Goal: Transaction & Acquisition: Purchase product/service

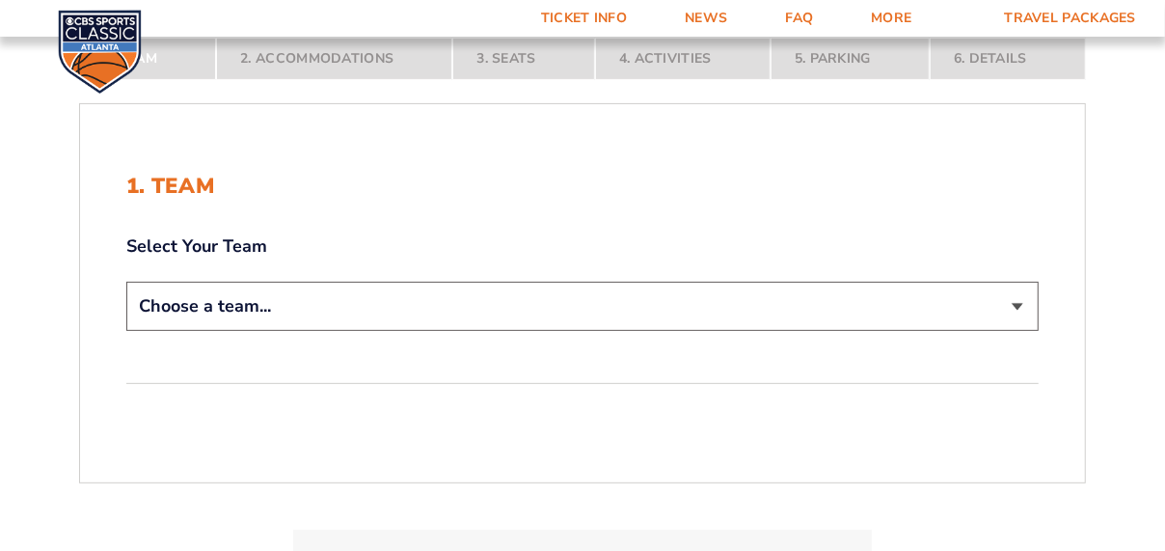
scroll to position [322, 0]
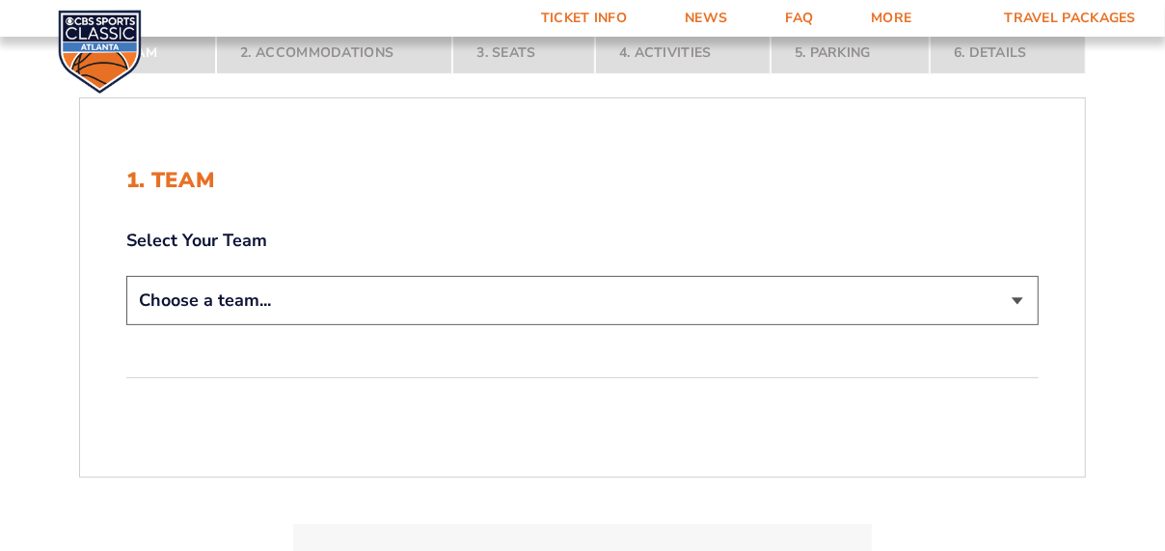
click at [1018, 289] on select "Choose a team... Kentucky Wildcats Ohio State Buckeyes North Carolina Tar Heels…" at bounding box center [582, 300] width 913 height 49
select select "12956"
click at [126, 276] on select "Choose a team... Kentucky Wildcats Ohio State Buckeyes North Carolina Tar Heels…" at bounding box center [582, 300] width 913 height 49
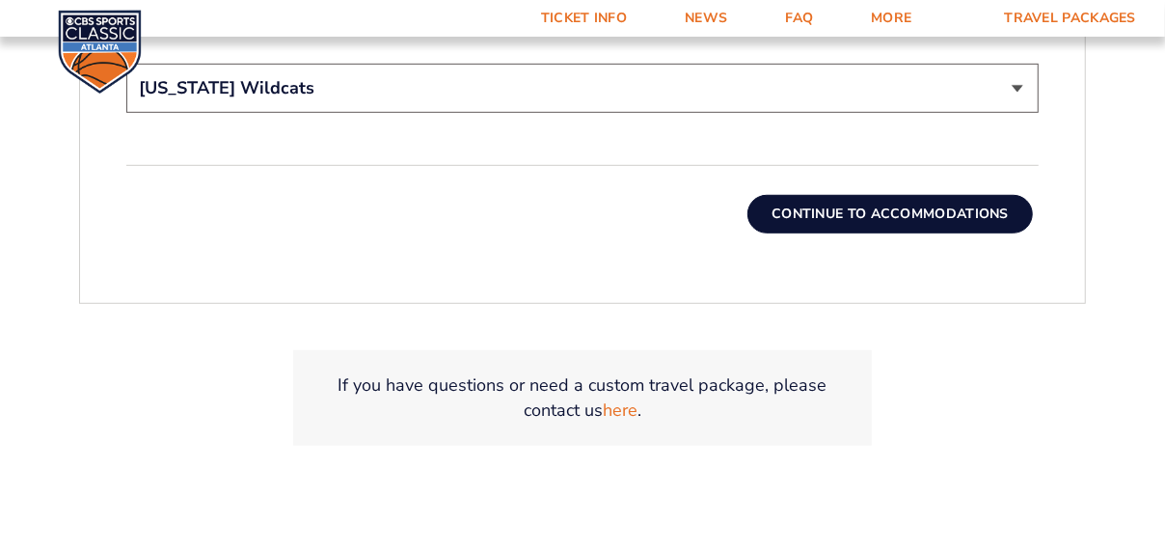
scroll to position [696, 0]
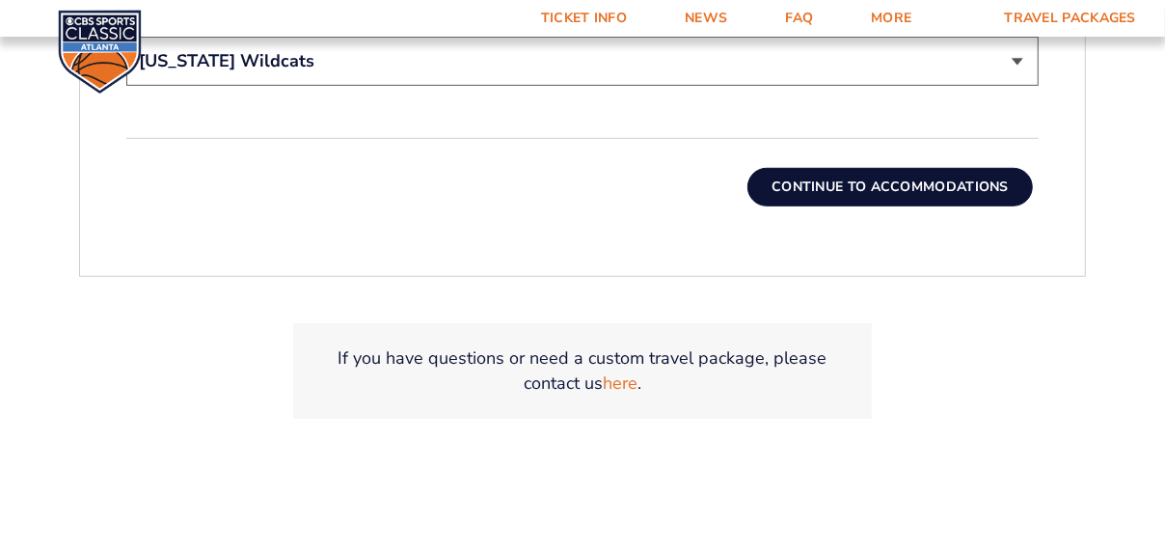
click at [915, 184] on button "Continue To Accommodations" at bounding box center [891, 187] width 286 height 39
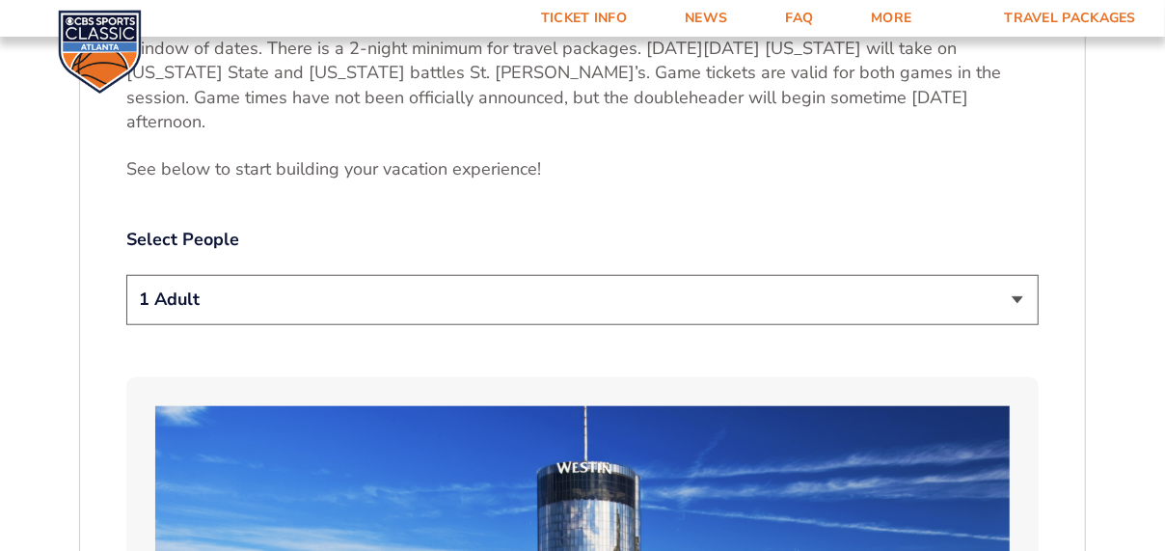
scroll to position [976, 0]
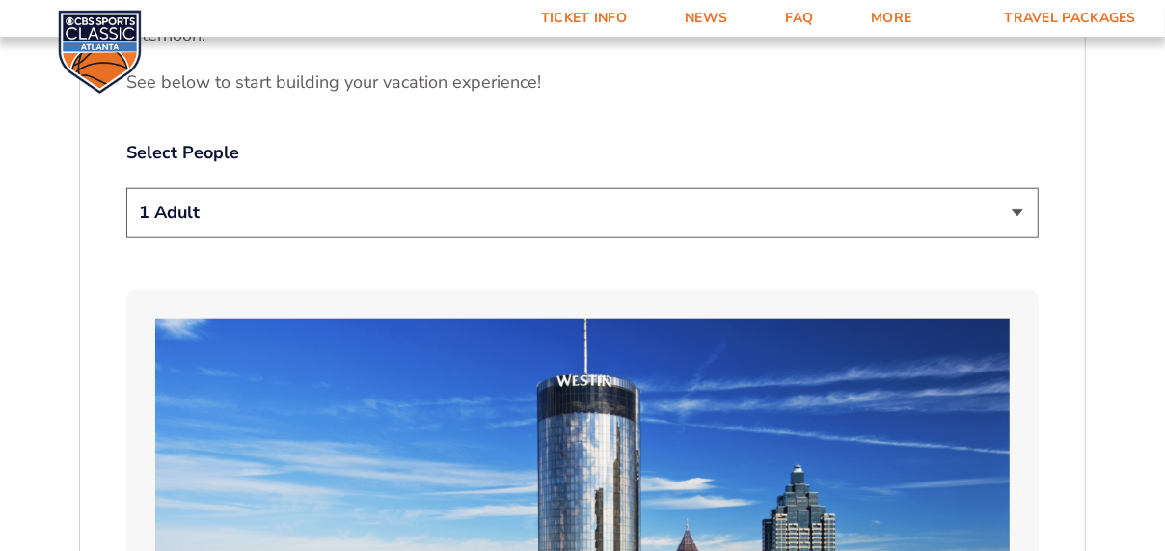
click at [1030, 188] on select "1 Adult 2 Adults 3 Adults 4 Adults 2 Adults + 1 Child 2 Adults + 2 Children 2 A…" at bounding box center [582, 212] width 913 height 49
select select "3 Adults"
click at [126, 188] on select "1 Adult 2 Adults 3 Adults 4 Adults 2 Adults + 1 Child 2 Adults + 2 Children 2 A…" at bounding box center [582, 212] width 913 height 49
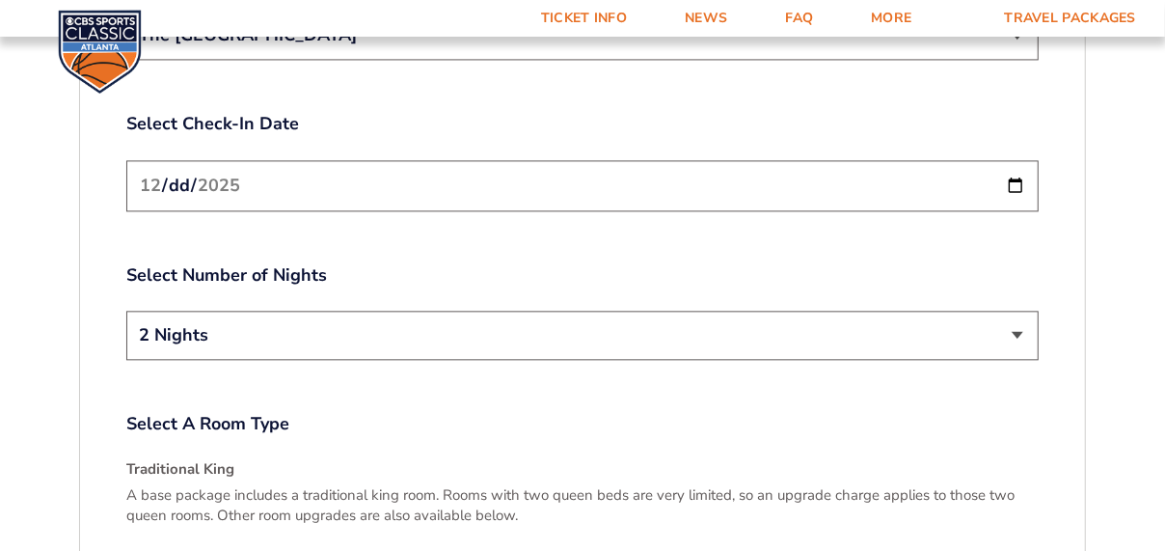
scroll to position [2381, 0]
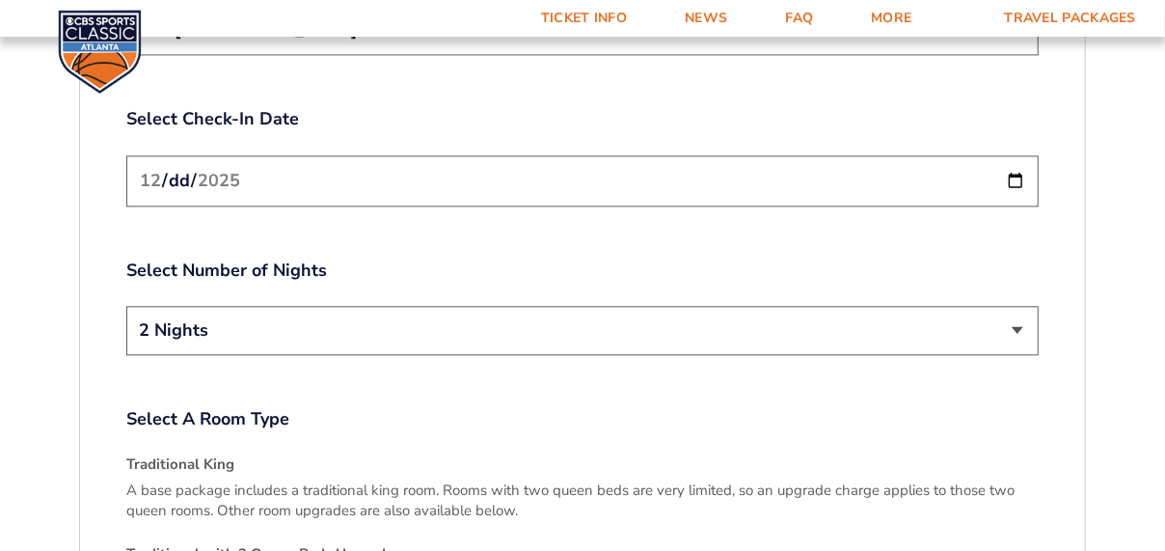
click at [1017, 155] on input "2025-12-19" at bounding box center [582, 180] width 913 height 51
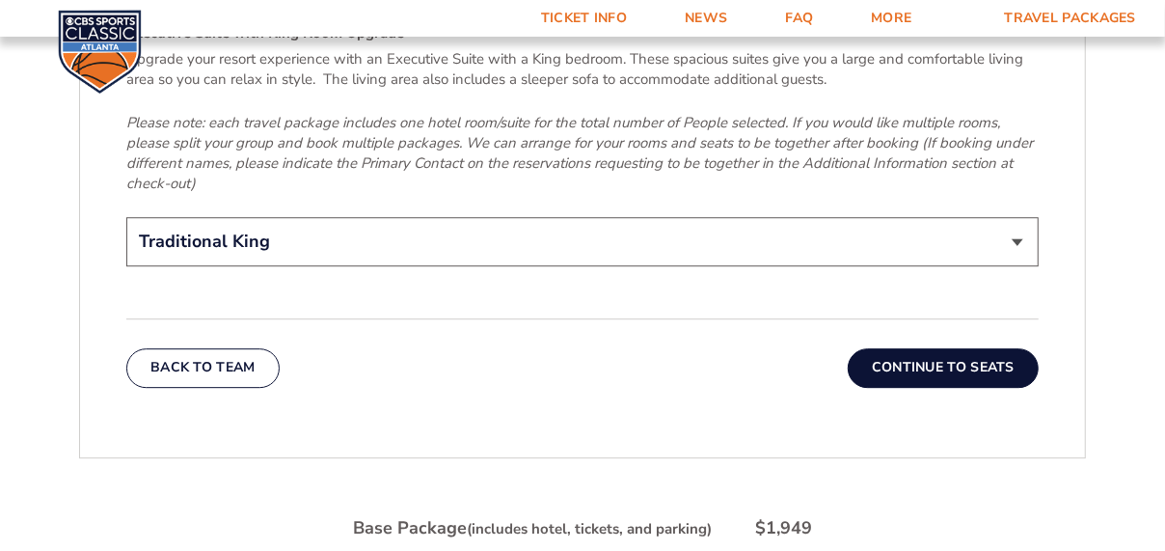
scroll to position [3067, 0]
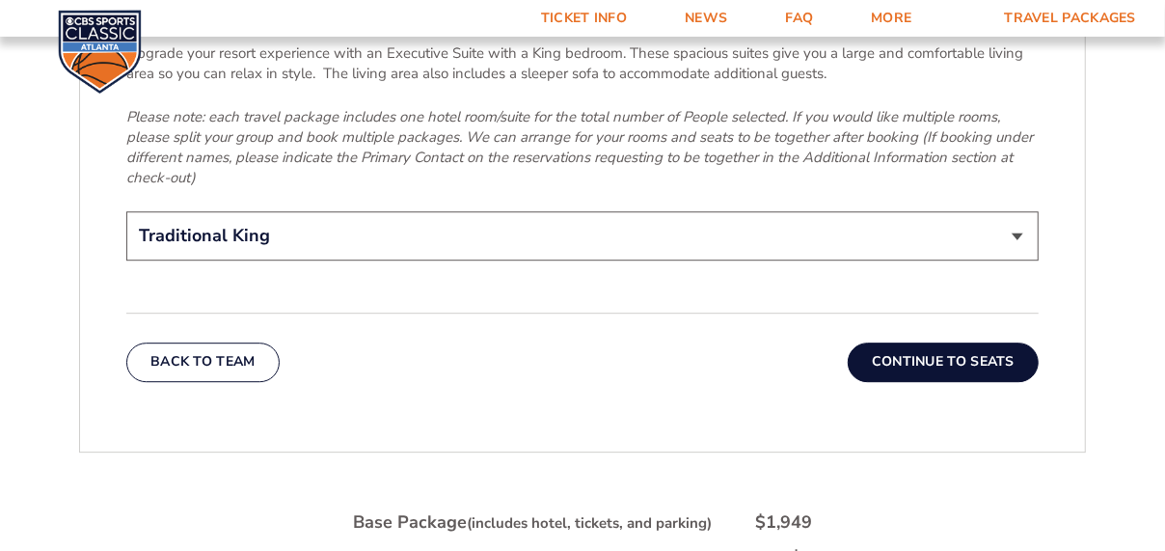
click at [1019, 211] on select "Traditional King Traditional with 2 Queen Beds Upgrade (+$45 per night) Premium…" at bounding box center [582, 235] width 913 height 49
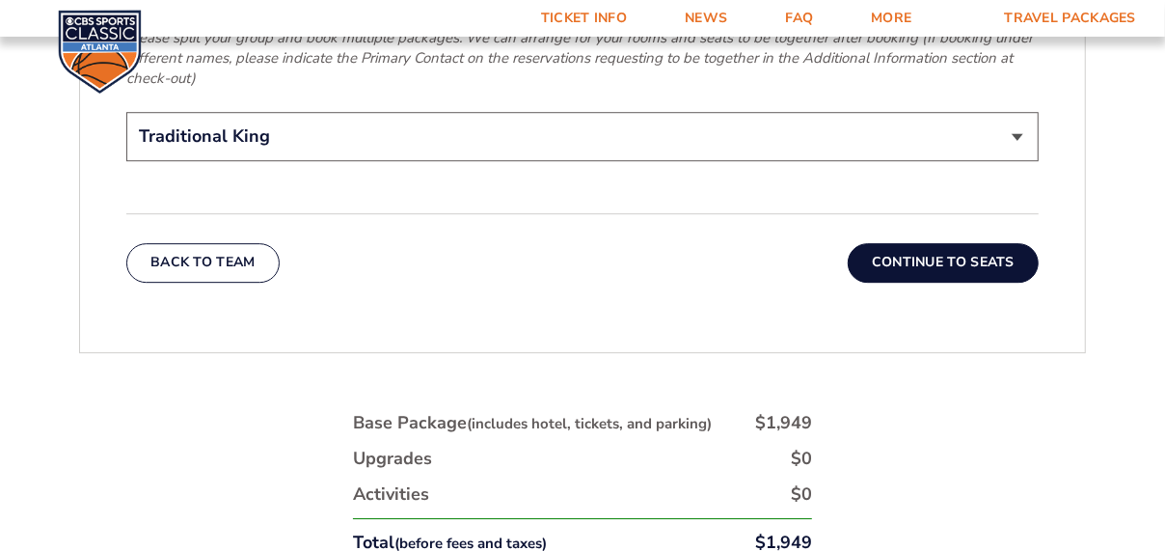
scroll to position [3171, 0]
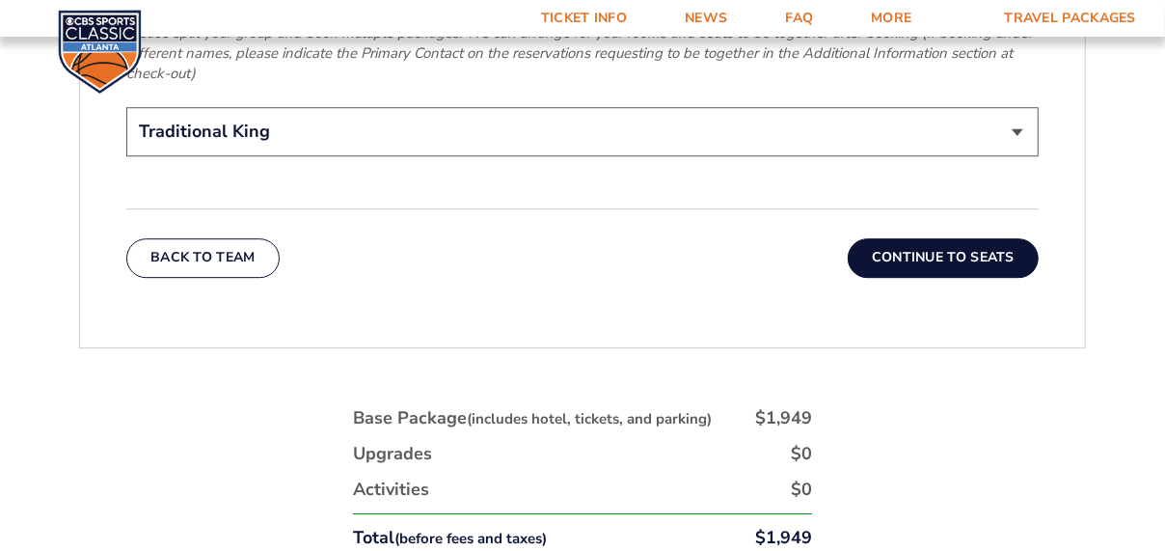
click at [1024, 107] on select "Traditional King Traditional with 2 Queen Beds Upgrade (+$45 per night) Premium…" at bounding box center [582, 131] width 913 height 49
select select "Traditional with 2 Queen Beds Upgrade"
click at [126, 107] on select "Traditional King Traditional with 2 Queen Beds Upgrade (+$45 per night) Premium…" at bounding box center [582, 131] width 913 height 49
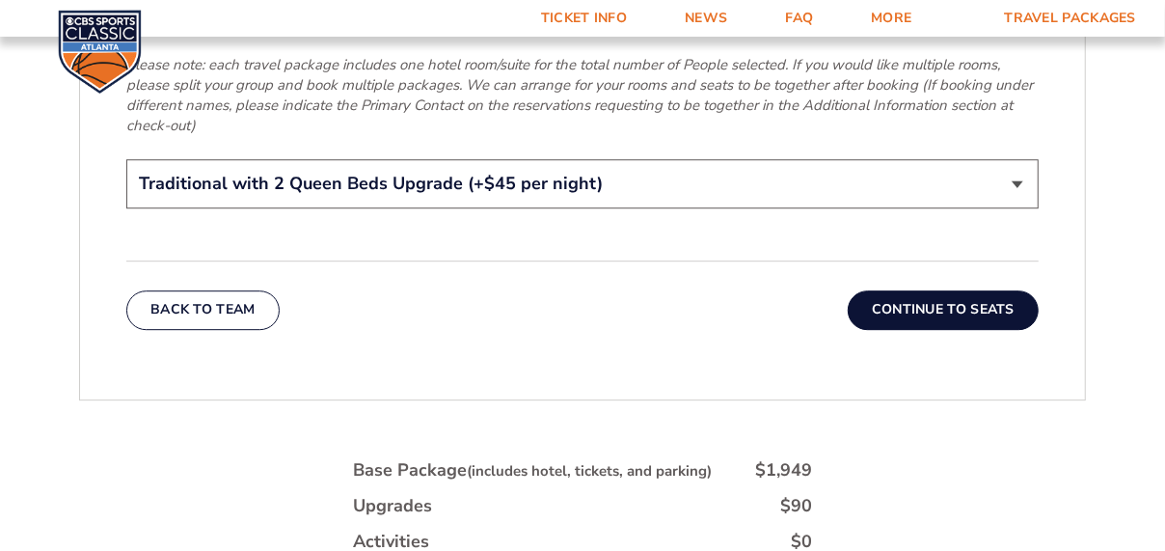
scroll to position [3164, 0]
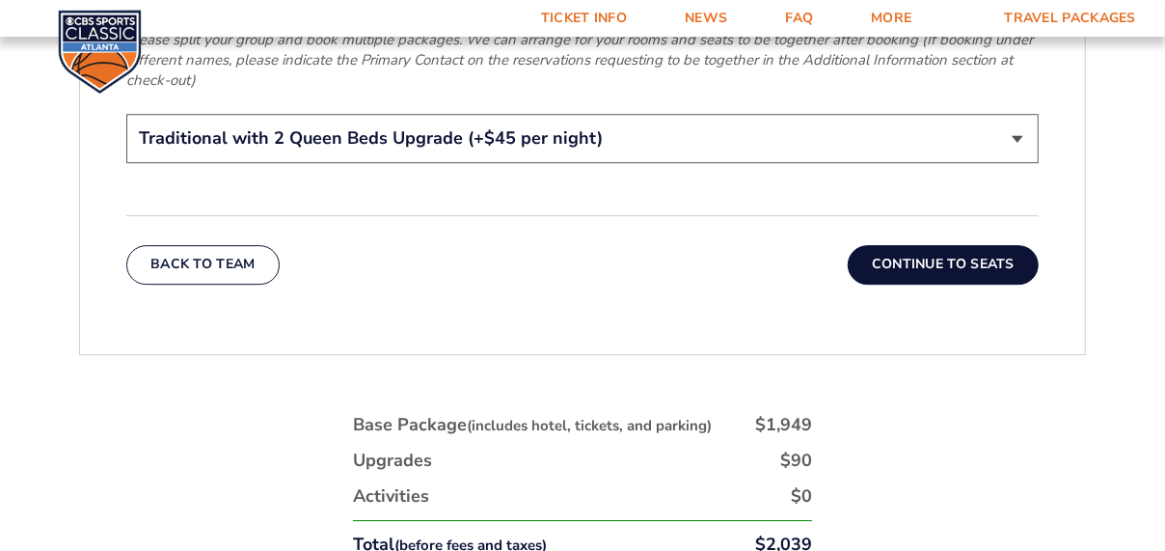
click at [950, 245] on button "Continue To Seats" at bounding box center [943, 264] width 191 height 39
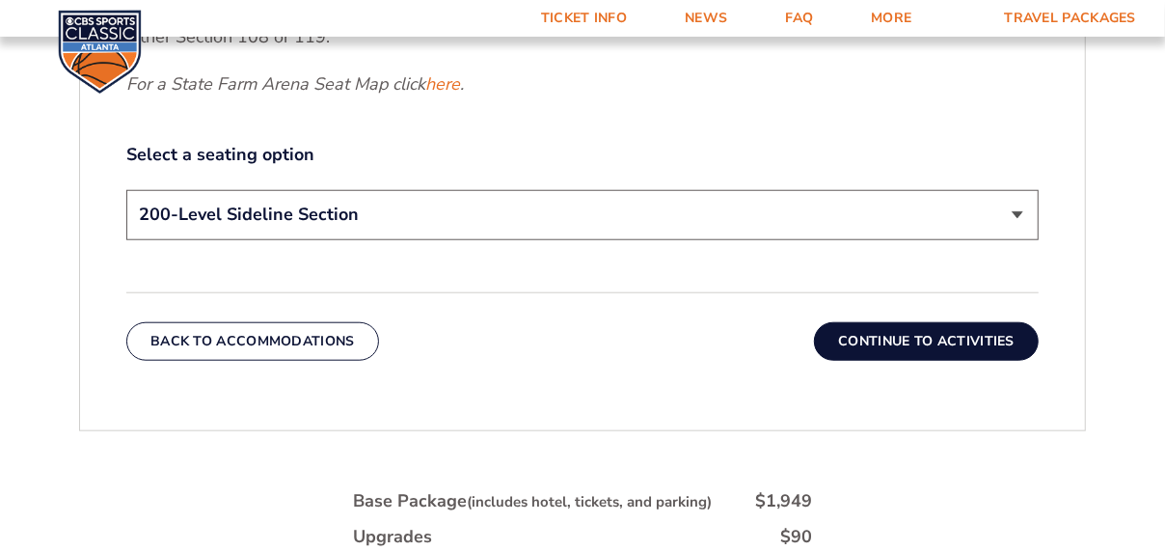
scroll to position [955, 0]
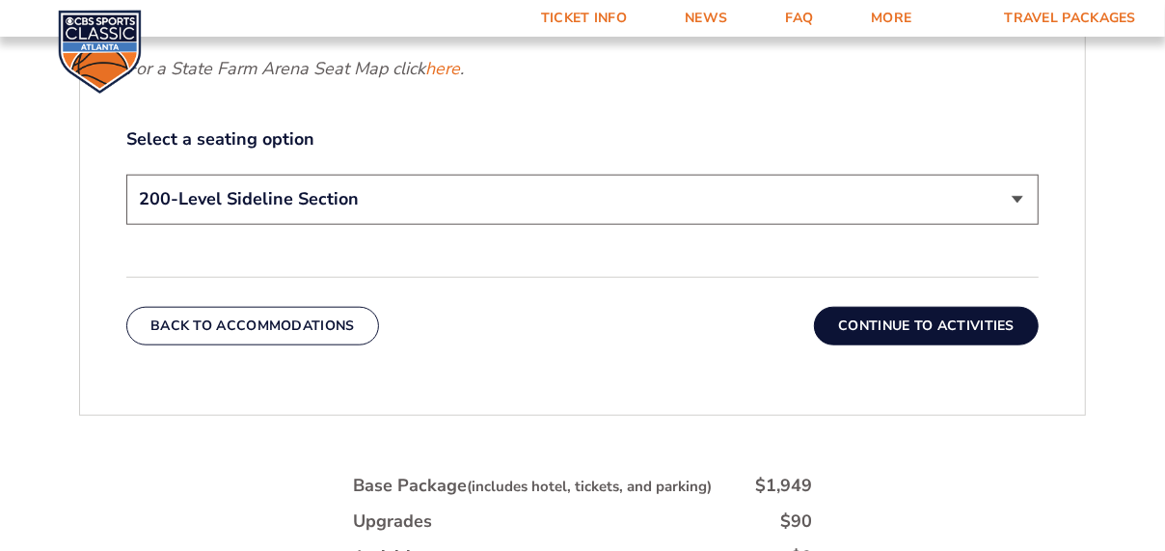
click at [1011, 198] on select "200-Level Sideline Section 100-Level Corner Seat Upgrade (+$120 per person) 100…" at bounding box center [582, 199] width 913 height 49
click at [954, 325] on button "Continue To Activities" at bounding box center [926, 326] width 225 height 39
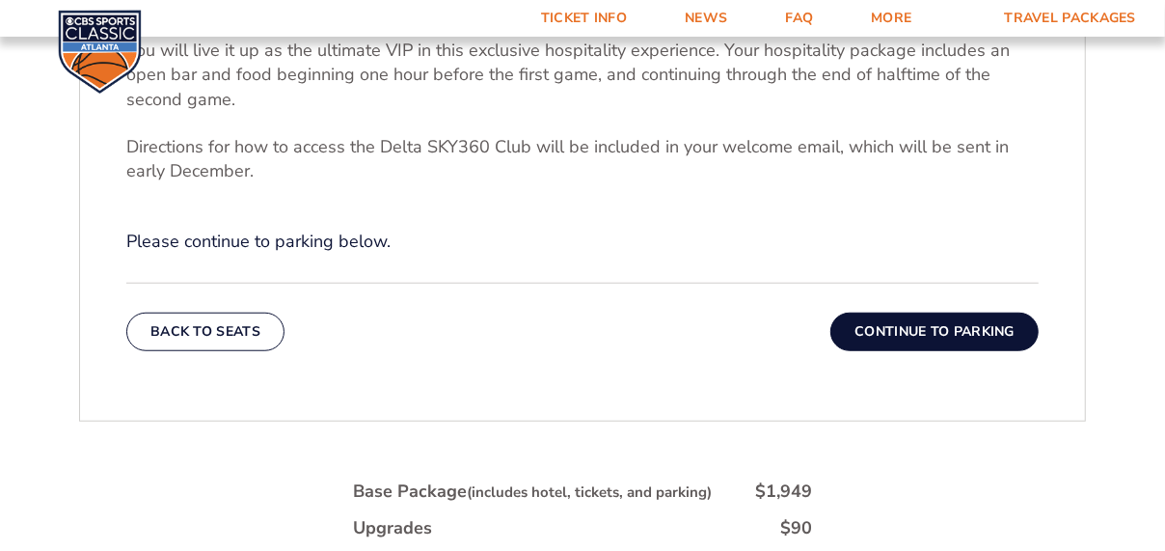
scroll to position [724, 0]
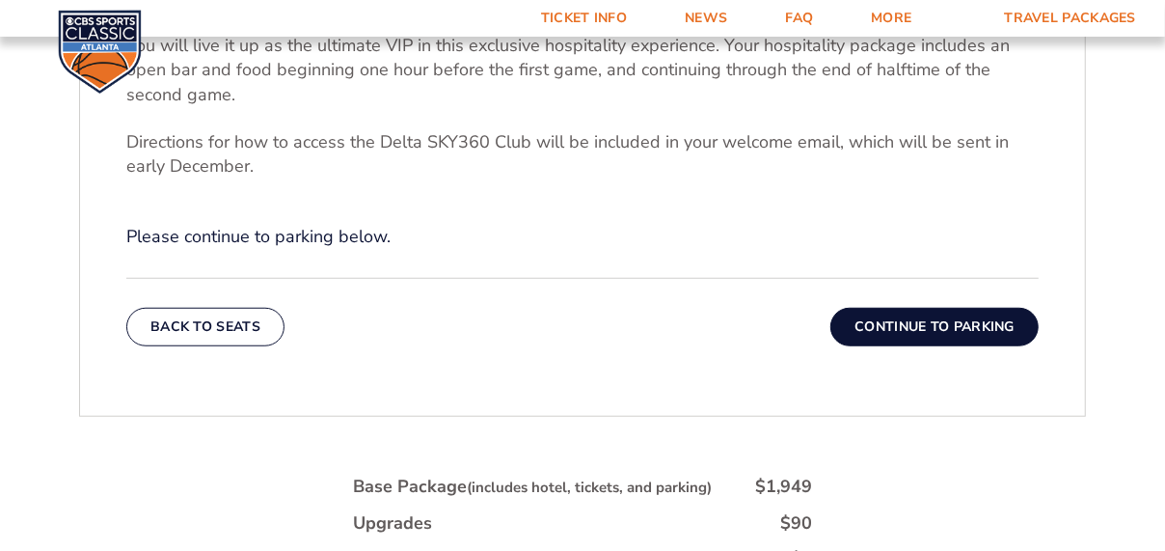
click at [967, 327] on button "Continue To Parking" at bounding box center [935, 327] width 208 height 39
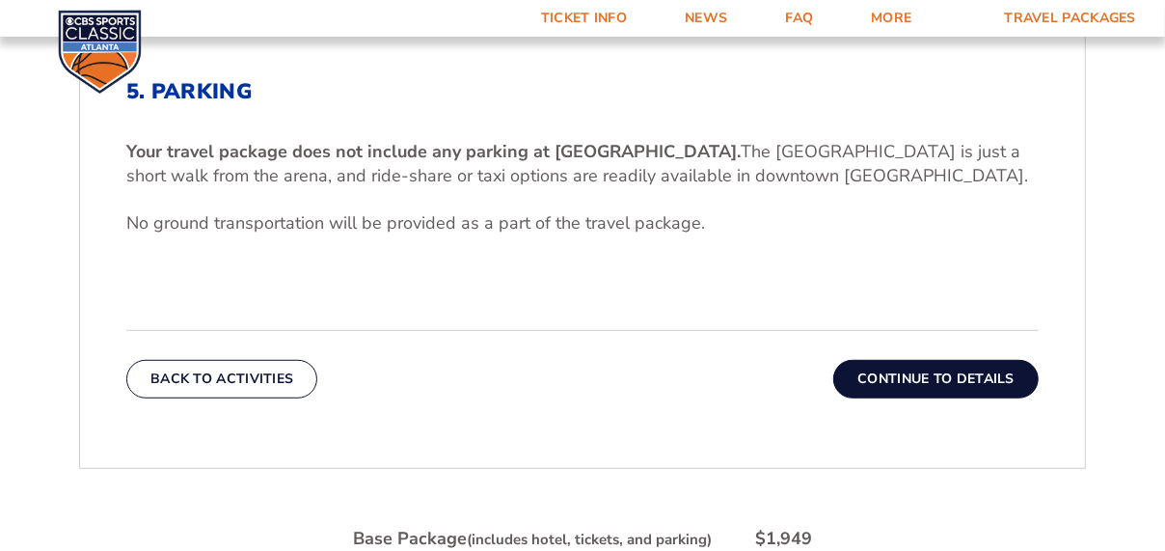
scroll to position [578, 0]
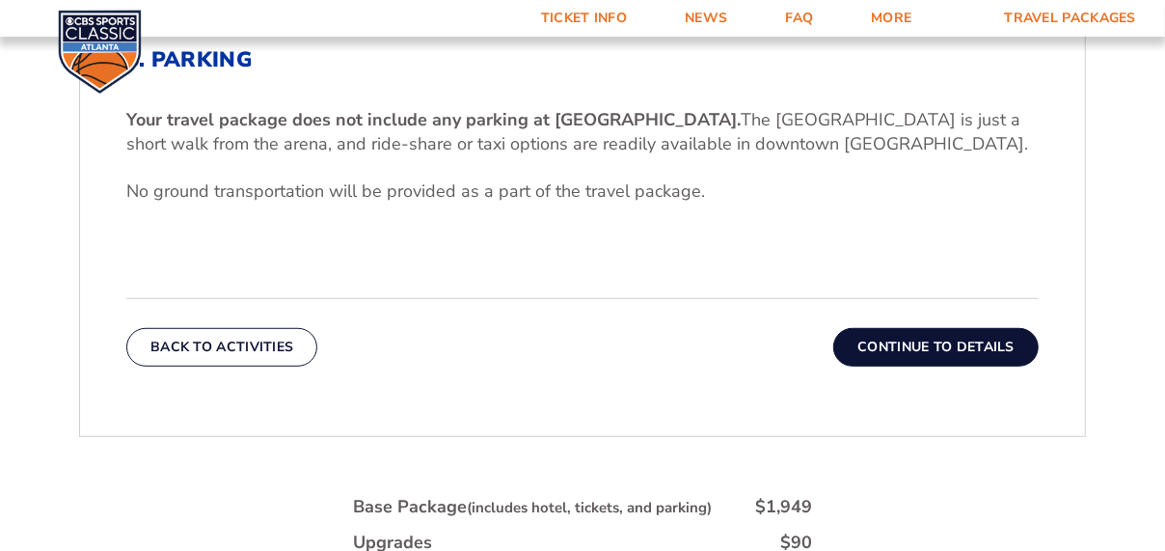
click at [952, 352] on button "Continue To Details" at bounding box center [935, 347] width 205 height 39
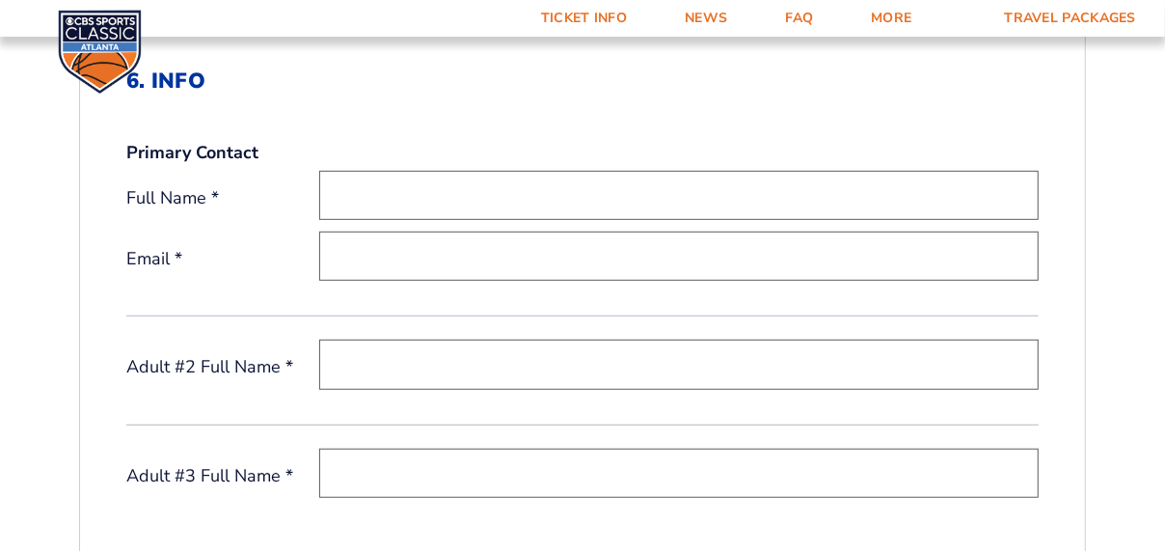
scroll to position [563, 0]
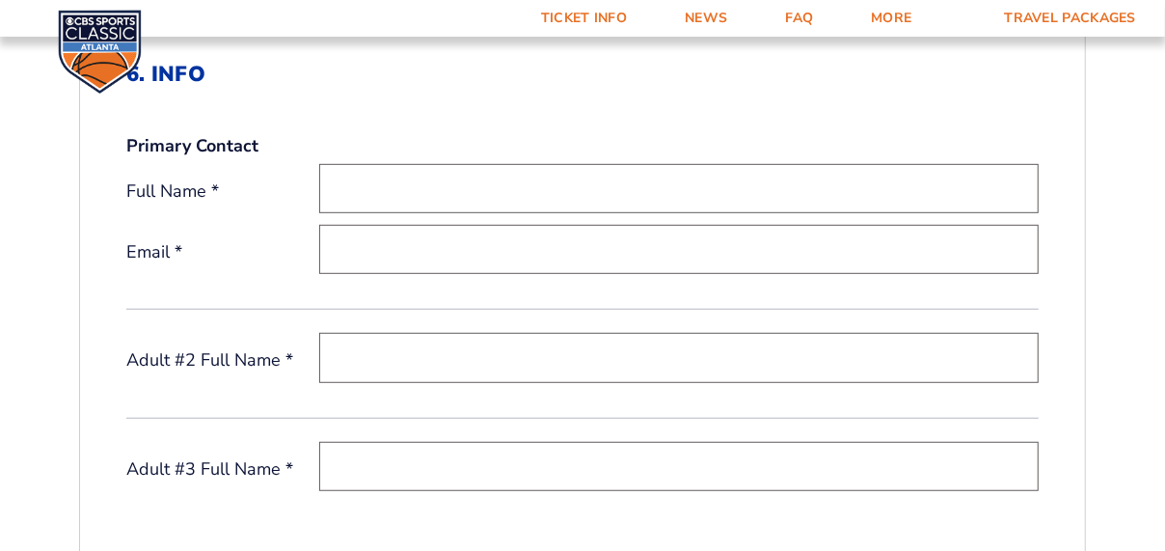
click at [667, 235] on input "email" at bounding box center [679, 249] width 720 height 49
click at [636, 195] on input "text" at bounding box center [679, 188] width 720 height 49
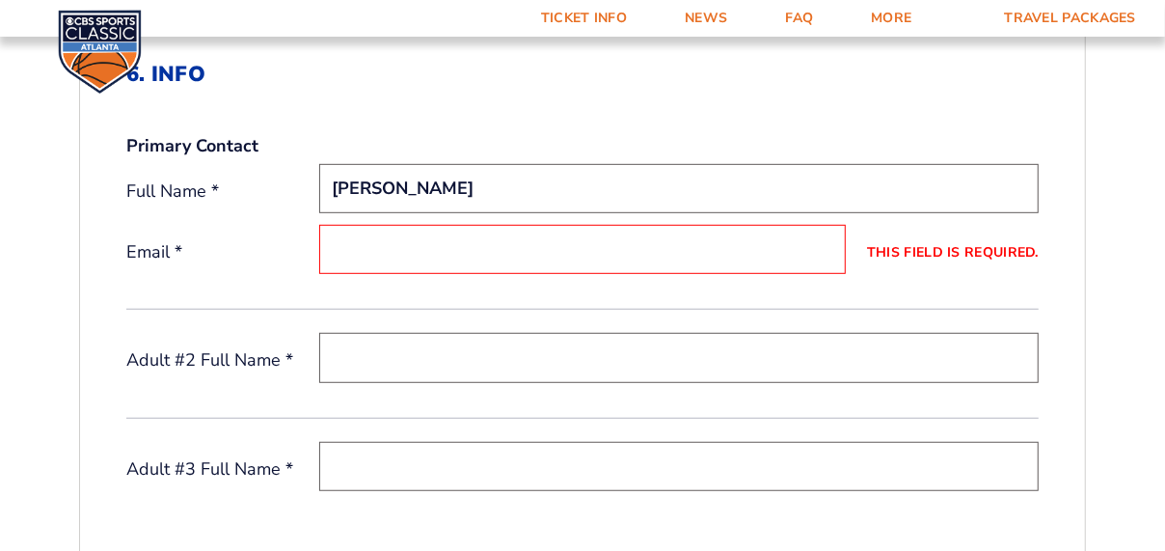
type input "Tammy Jackson"
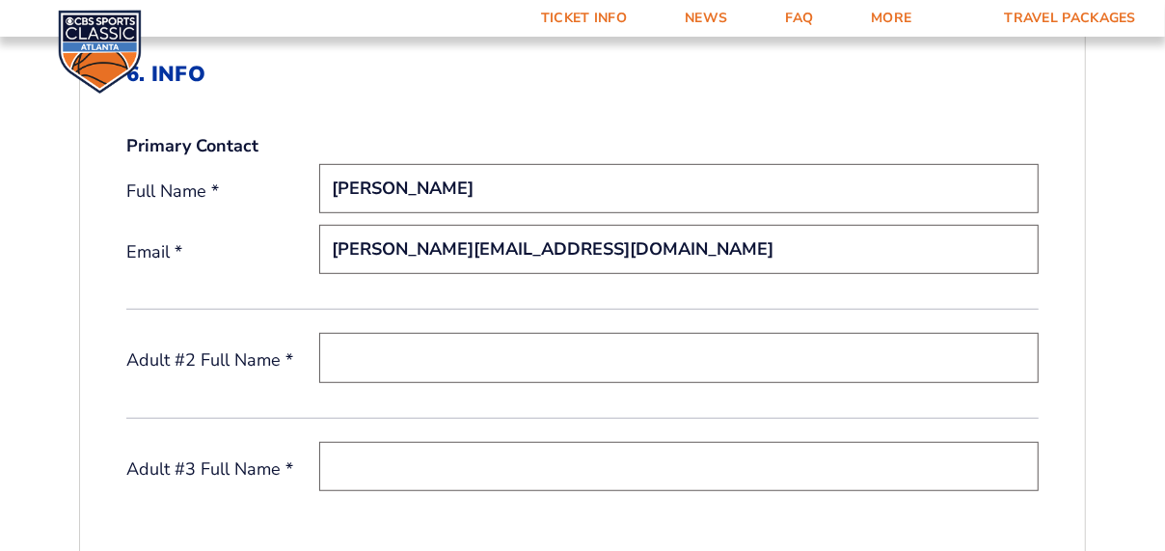
type input "[PERSON_NAME][EMAIL_ADDRESS][DOMAIN_NAME]"
type input "Clay Jackson"
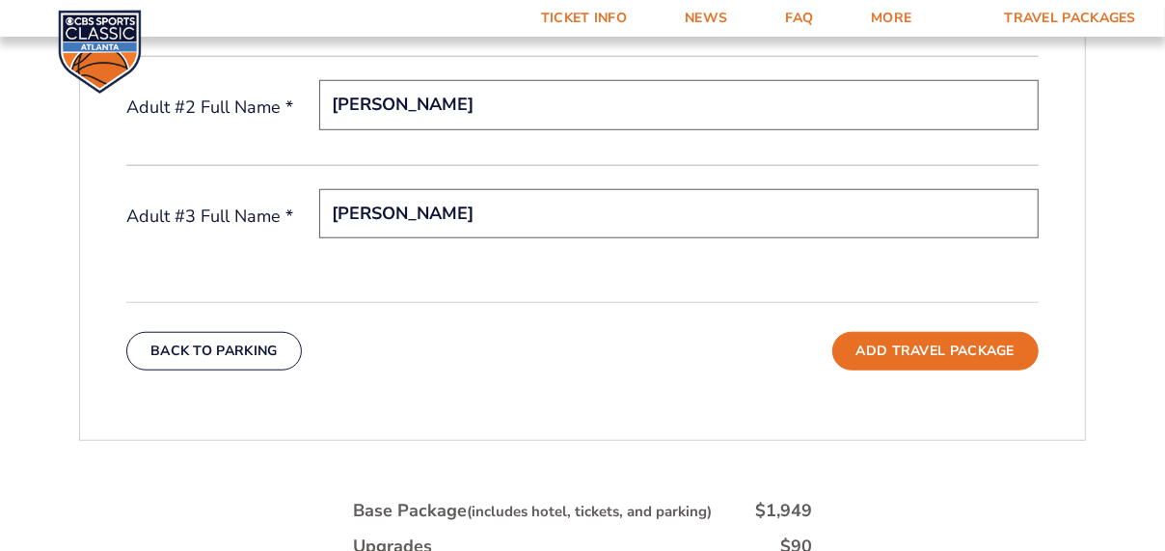
scroll to position [799, 0]
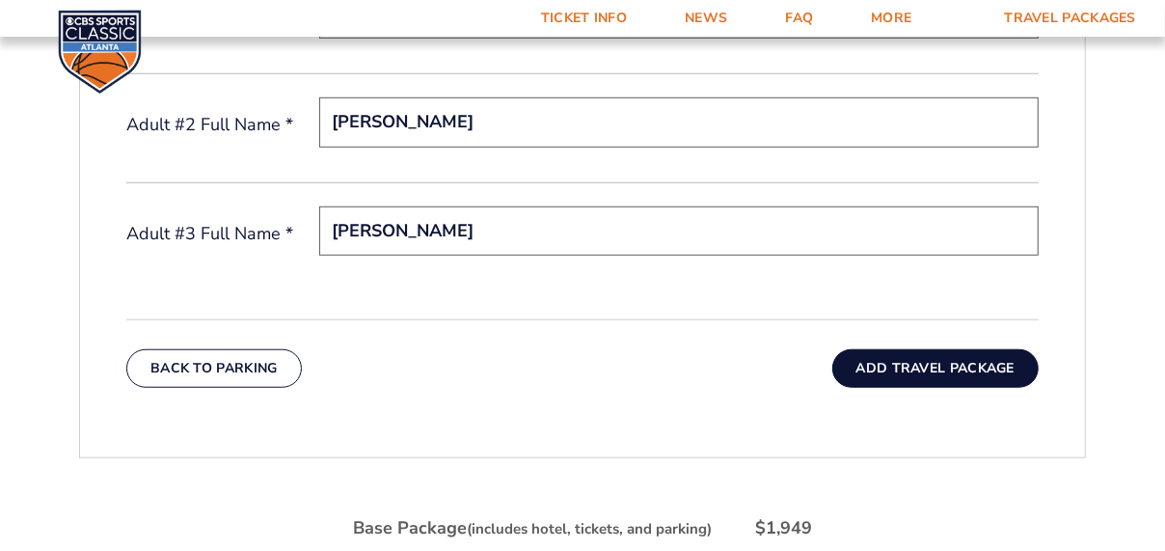
type input "Lori Savage"
click at [935, 357] on button "Add Travel Package" at bounding box center [936, 368] width 206 height 39
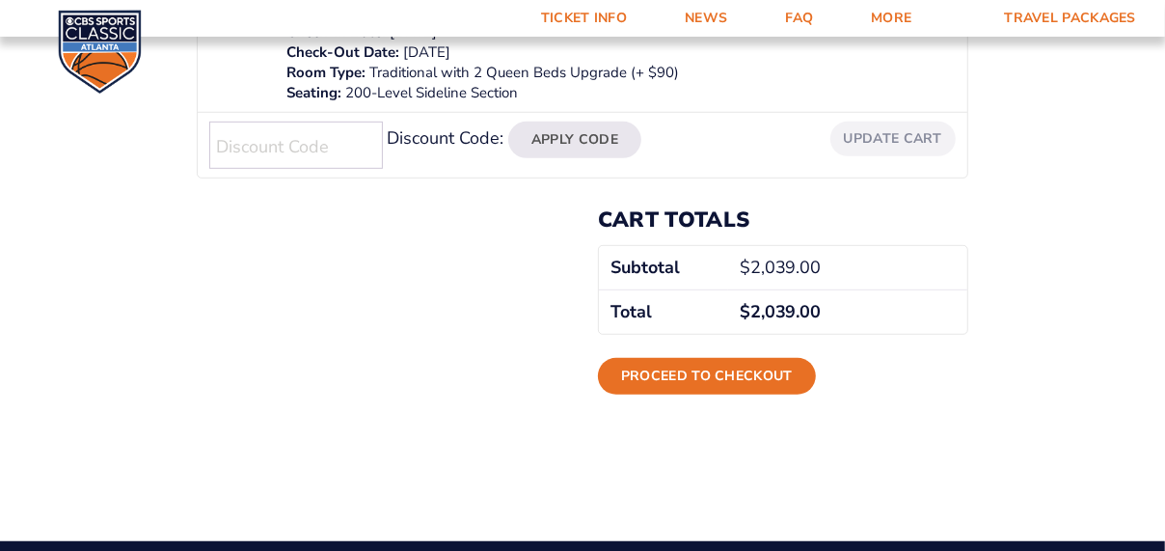
scroll to position [530, 0]
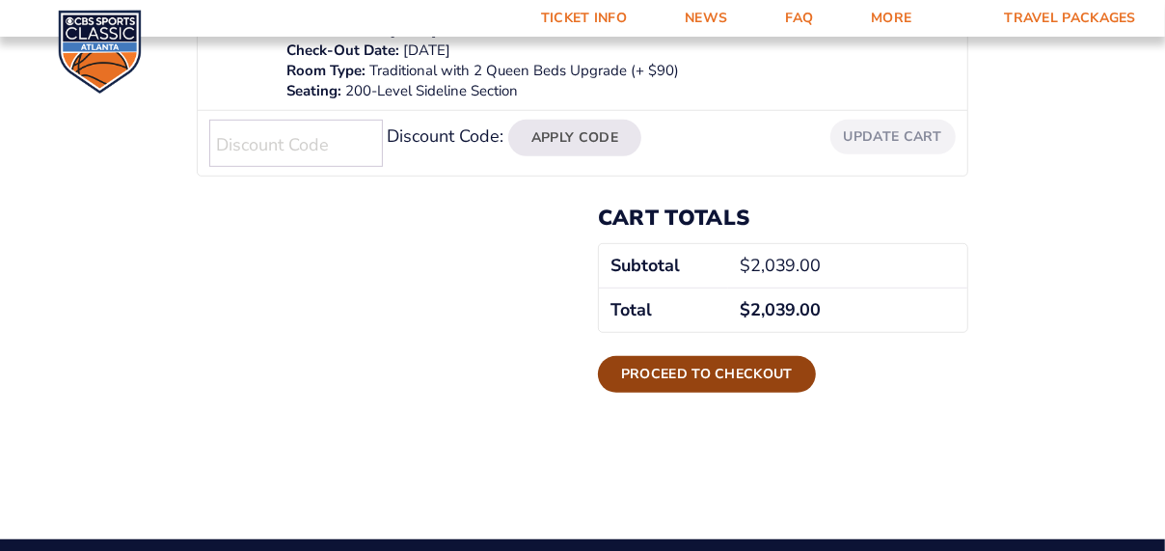
click at [748, 356] on link "Proceed to checkout" at bounding box center [707, 374] width 218 height 37
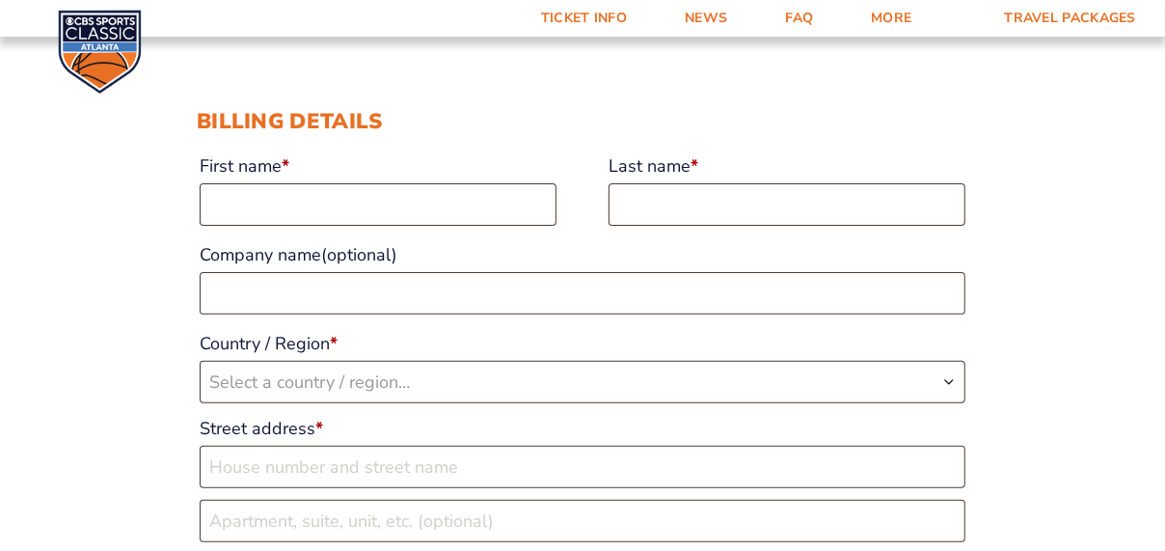
scroll to position [228, 0]
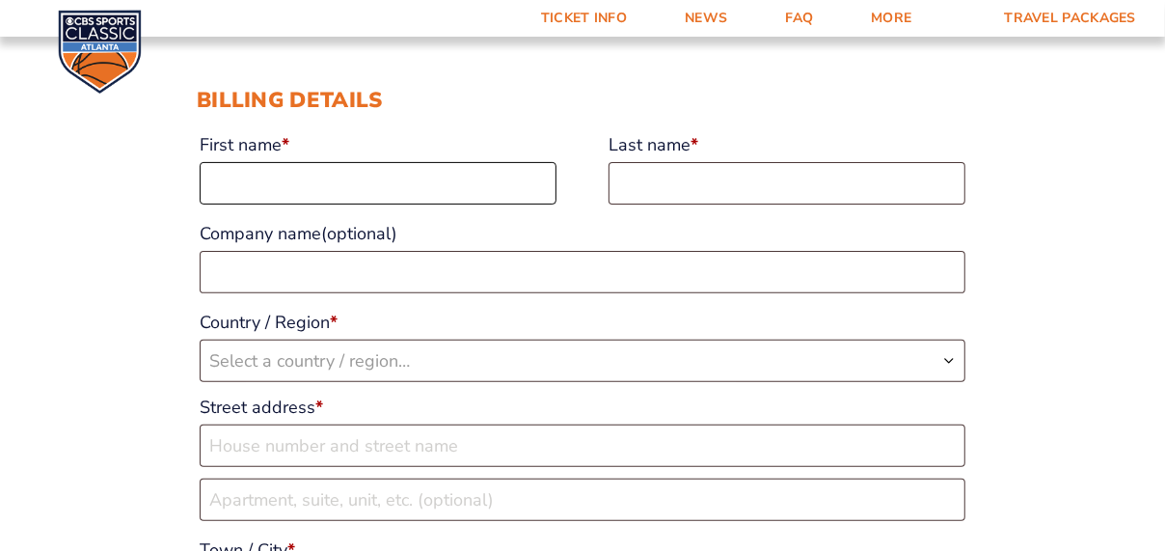
click at [427, 180] on input "First name *" at bounding box center [378, 183] width 357 height 42
type input "[PERSON_NAME]"
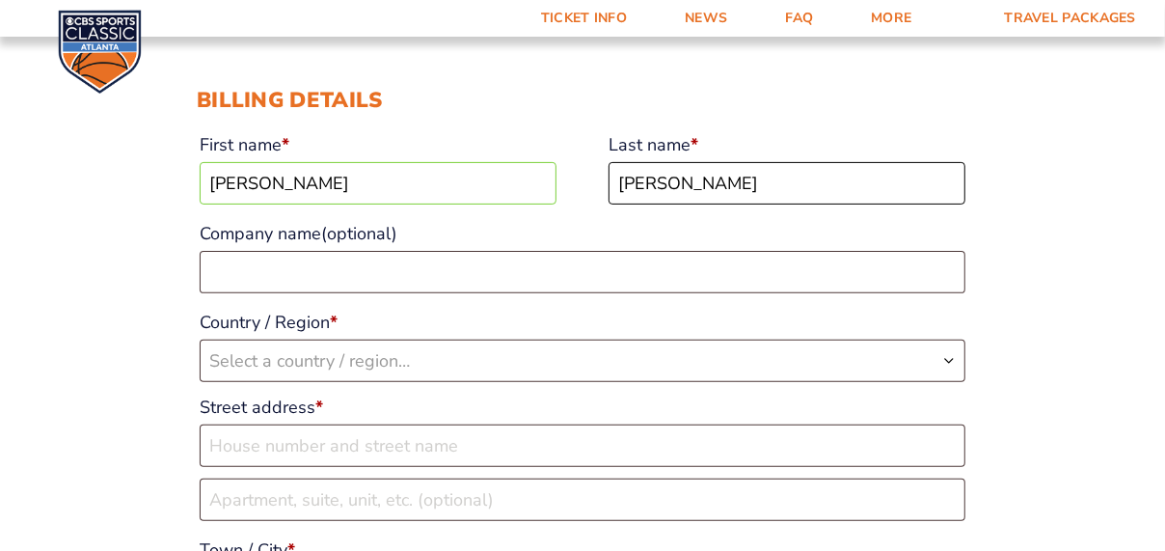
type input "[PERSON_NAME]"
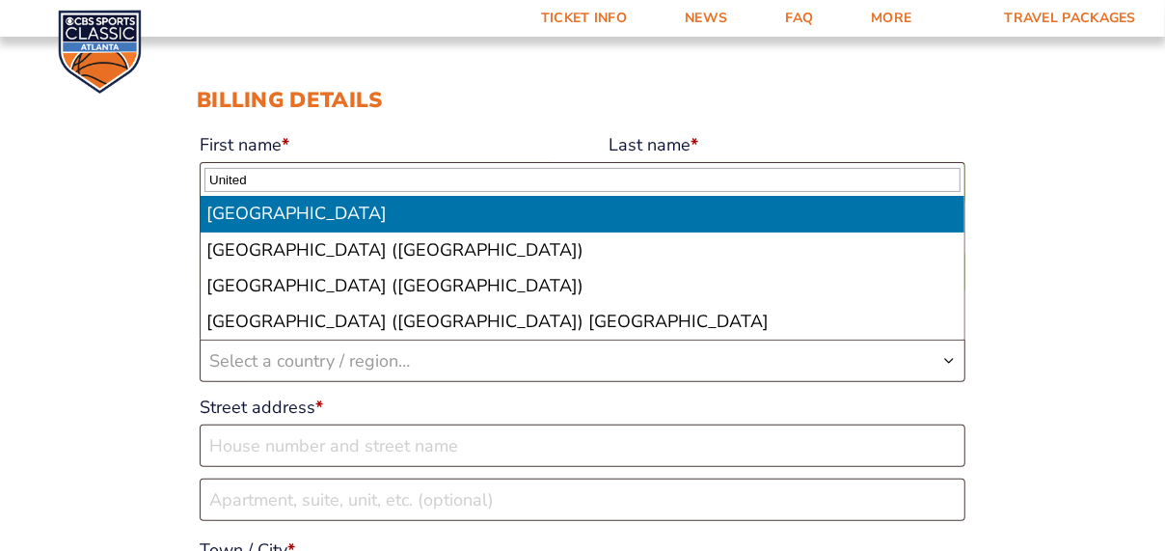
type input "United"
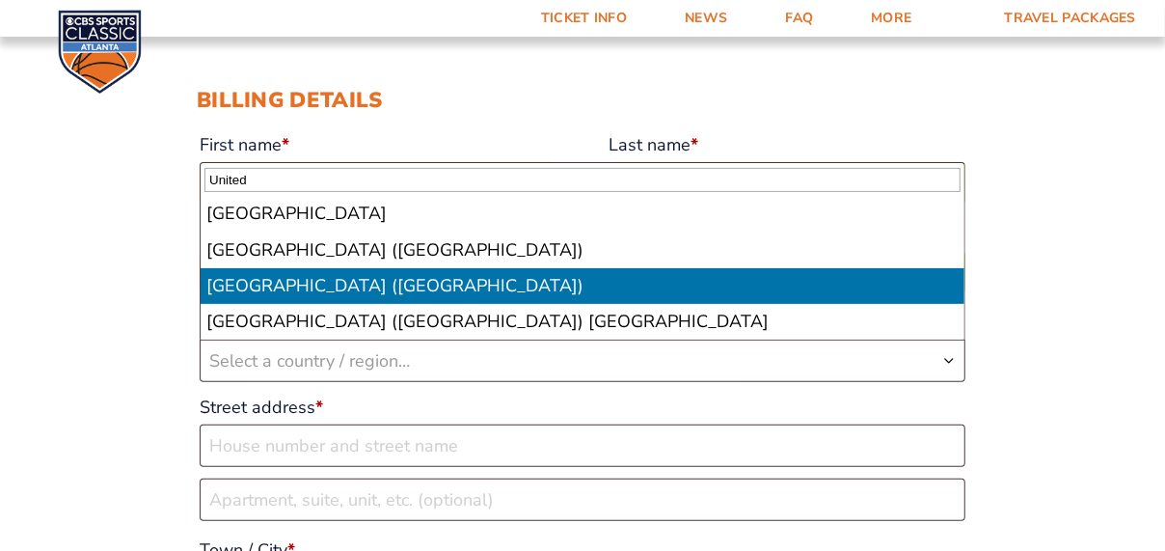
select select "US"
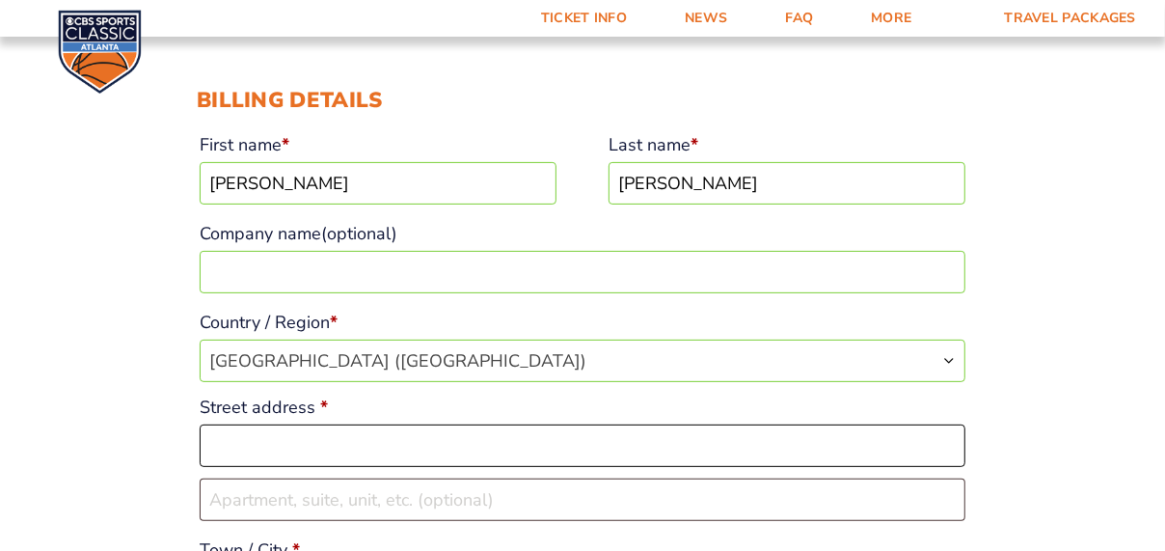
click at [279, 441] on input "Street address *" at bounding box center [583, 445] width 766 height 42
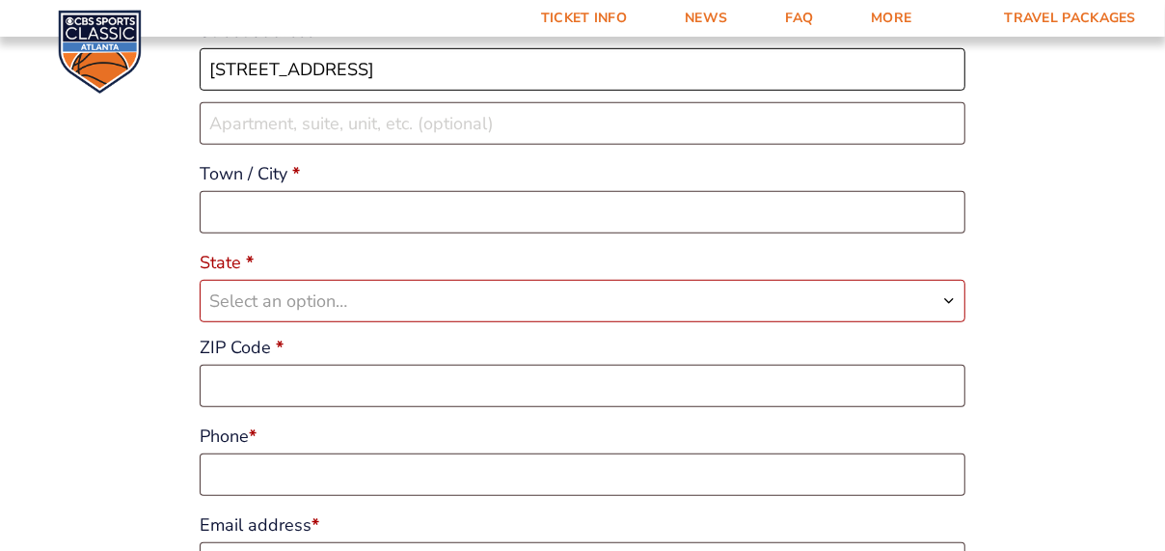
scroll to position [668, 0]
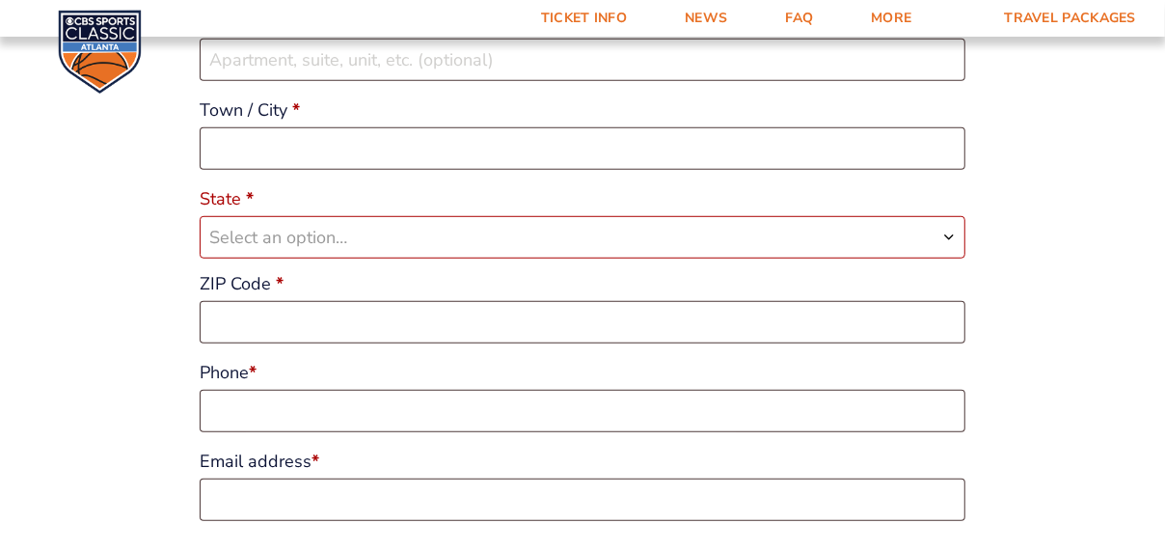
type input "[STREET_ADDRESS]"
click at [396, 152] on input "Town / City *" at bounding box center [583, 148] width 766 height 42
type input "[GEOGRAPHIC_DATA]"
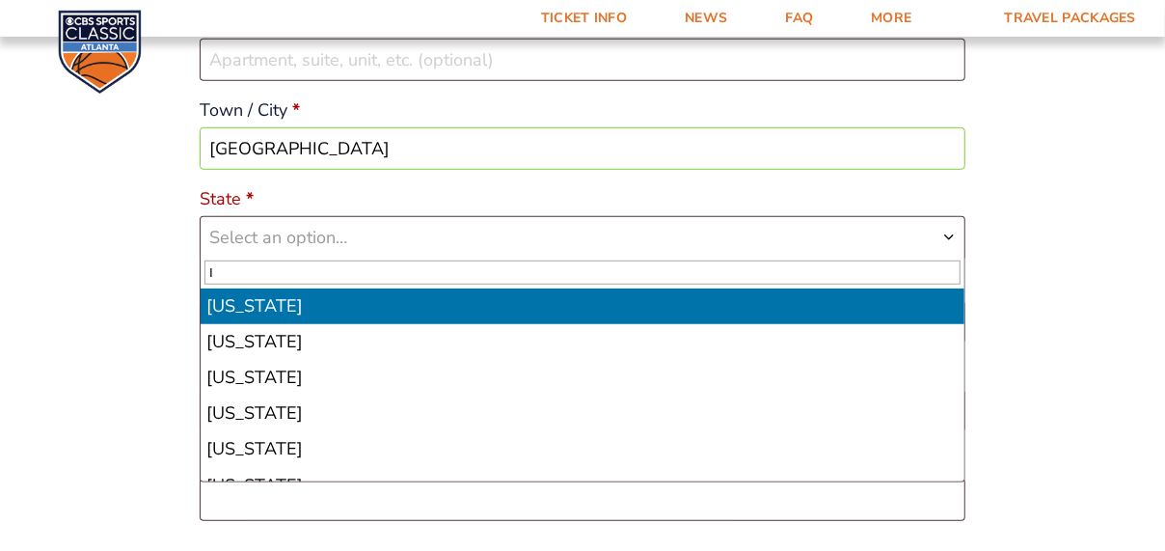
type input "IN"
select select "IL"
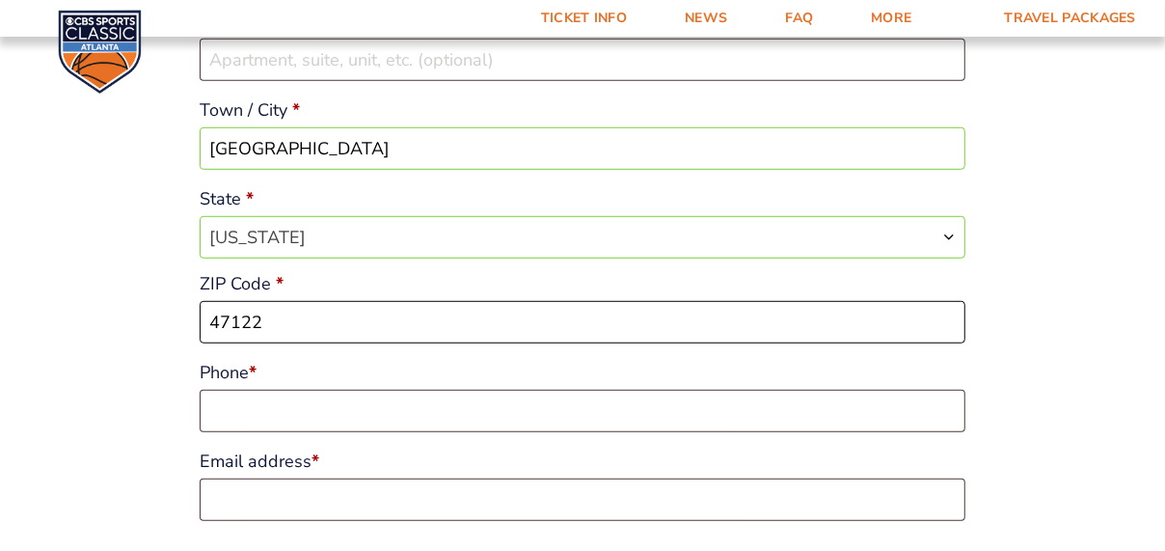
type input "47122"
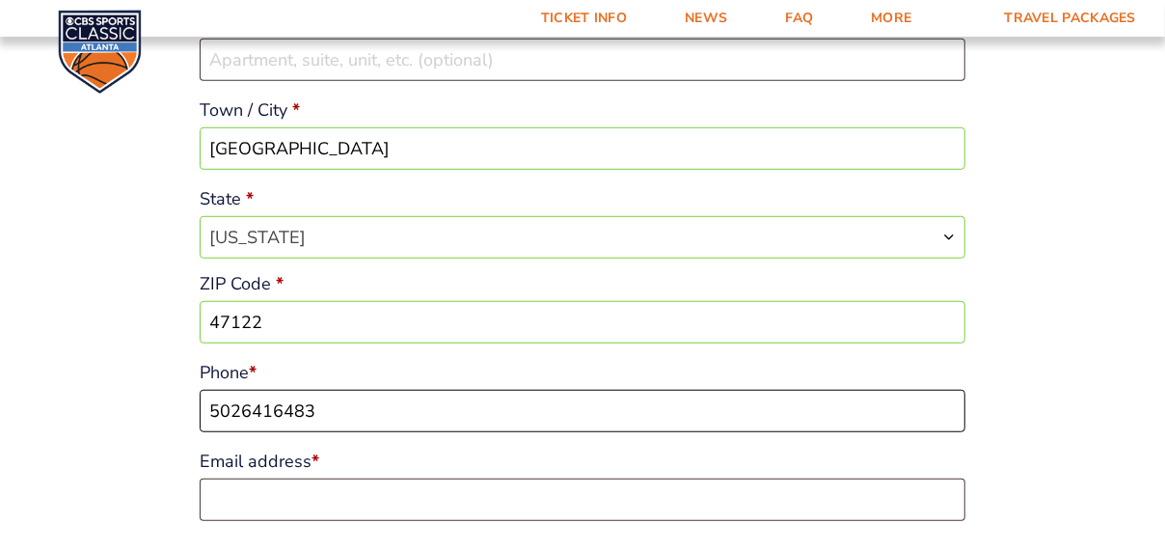
type input "5026416483"
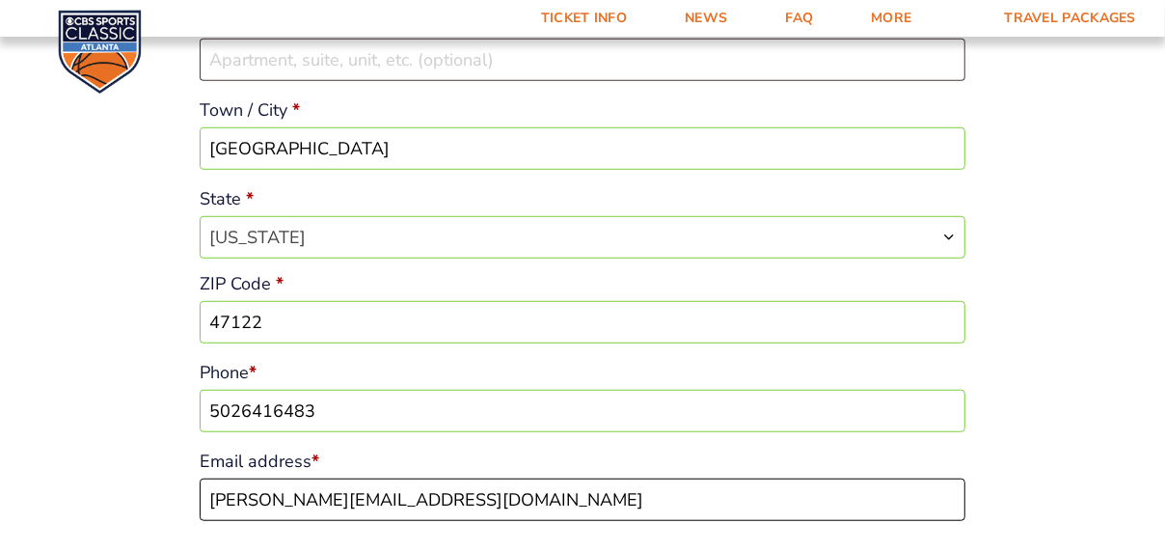
type input "[PERSON_NAME][EMAIL_ADDRESS][DOMAIN_NAME]"
click at [360, 236] on span "[US_STATE]" at bounding box center [583, 237] width 764 height 41
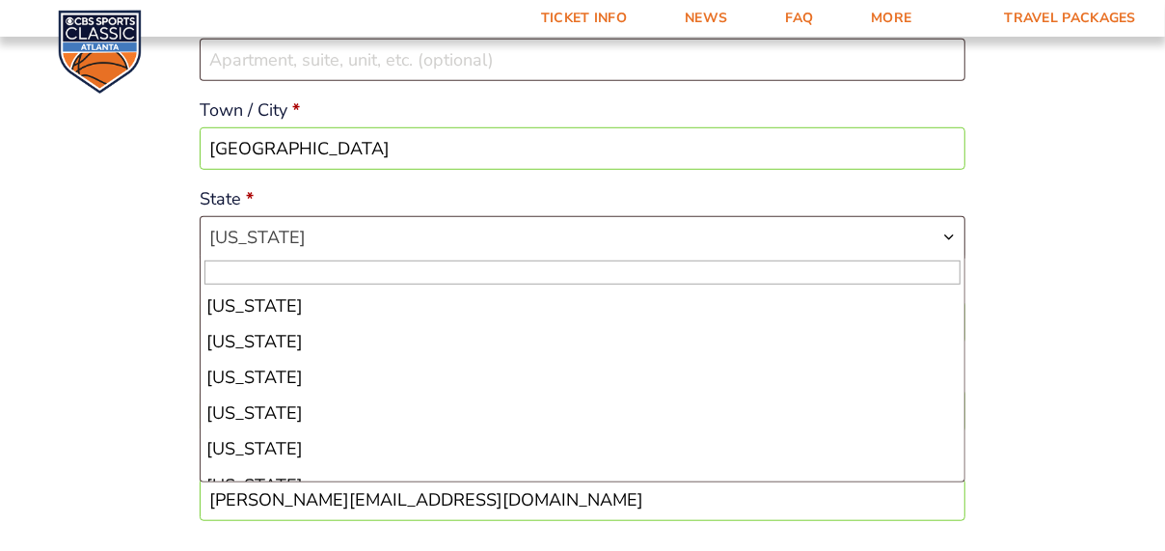
scroll to position [394, 0]
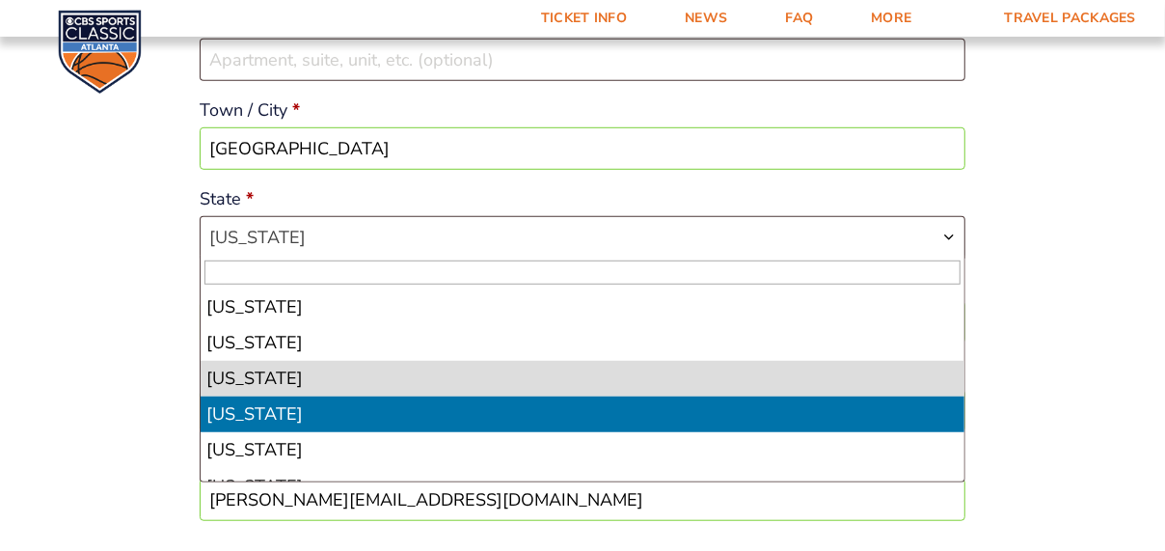
select select "IN"
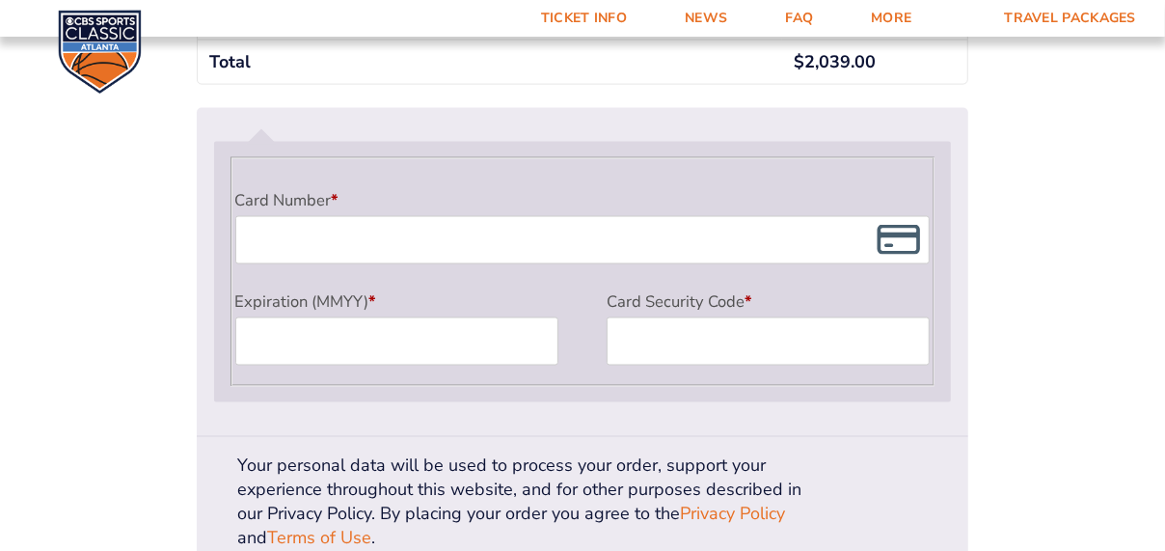
scroll to position [1733, 0]
